Goal: Contribute content: Add original content to the website for others to see

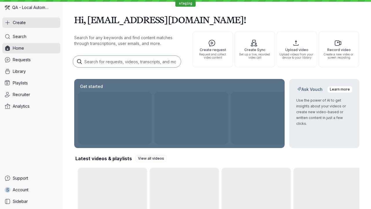
click at [31, 23] on button "Create" at bounding box center [31, 22] width 58 height 10
